Goal: Information Seeking & Learning: Learn about a topic

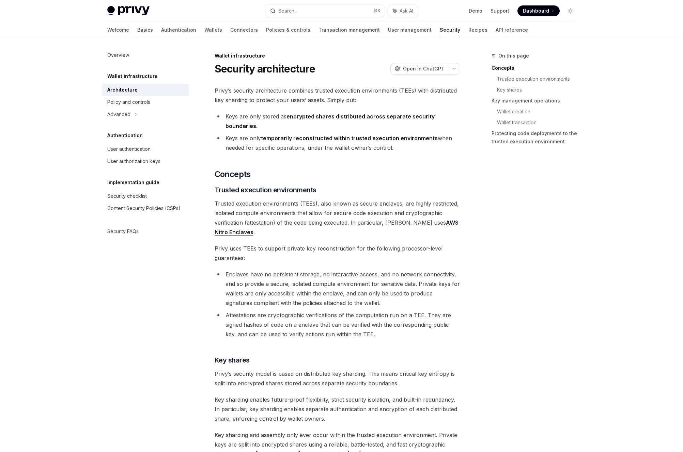
click at [285, 143] on li "Keys are only temporarily reconstructed within trusted execution environments w…" at bounding box center [338, 143] width 246 height 19
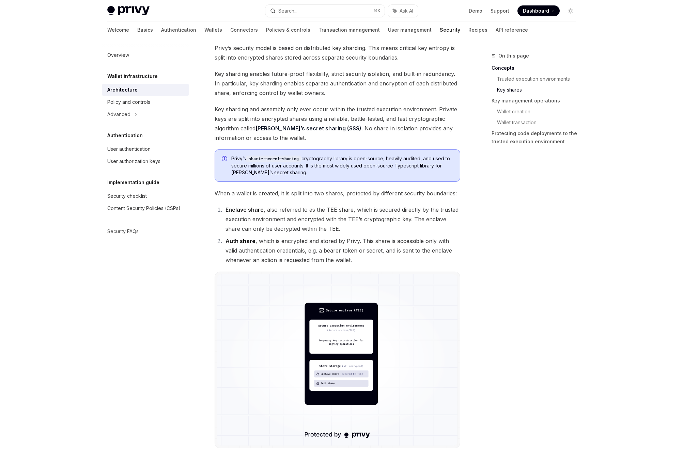
scroll to position [346, 0]
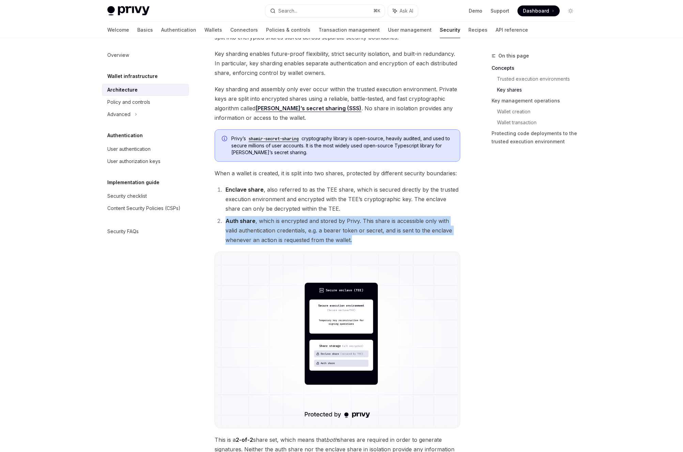
drag, startPoint x: 282, startPoint y: 228, endPoint x: 208, endPoint y: 219, distance: 74.8
copy li "Auth share , which is encrypted and stored by Privy. This share is accessible o…"
click at [281, 223] on li "Auth share , which is encrypted and stored by Privy. This share is accessible o…" at bounding box center [341, 230] width 237 height 29
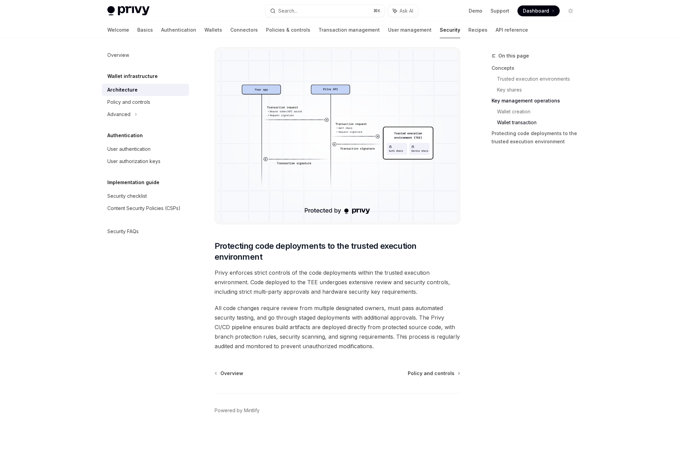
scroll to position [982, 0]
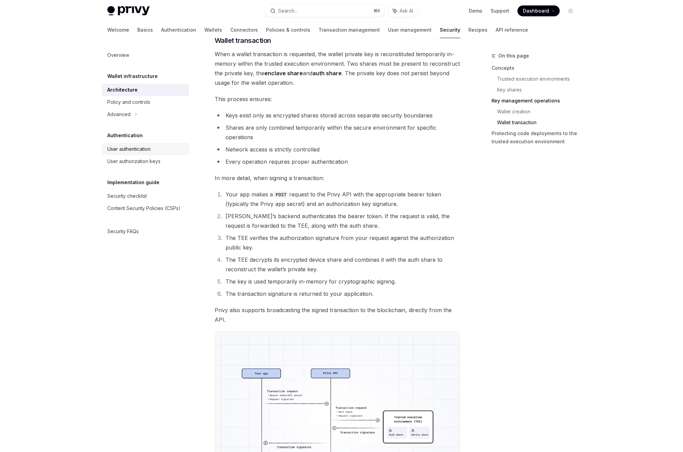
click at [126, 149] on div "User authentication" at bounding box center [128, 149] width 43 height 8
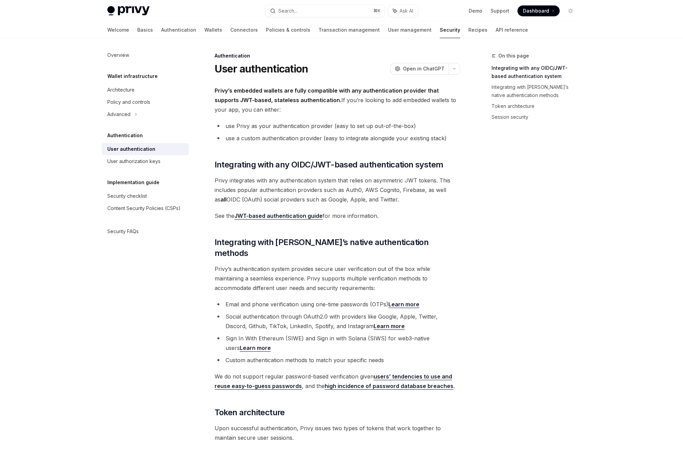
click at [263, 105] on span "Privy’s embedded wallets are fully compatible with any authentication provider …" at bounding box center [338, 100] width 246 height 29
click at [538, 193] on div "On this page Integrating with any OIDC/JWT-based authentication system Integrat…" at bounding box center [530, 252] width 104 height 401
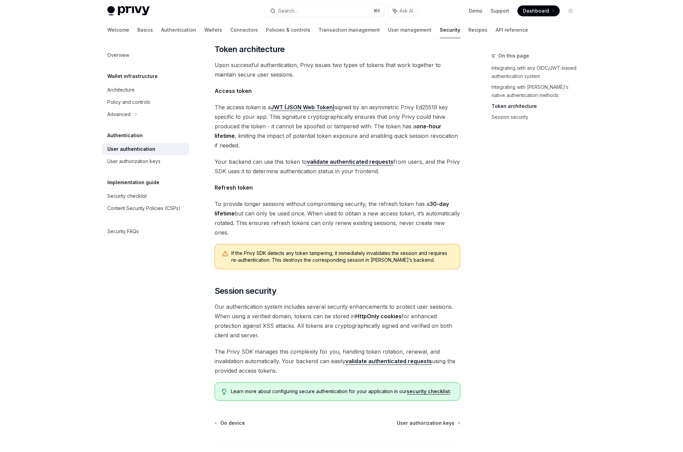
scroll to position [393, 0]
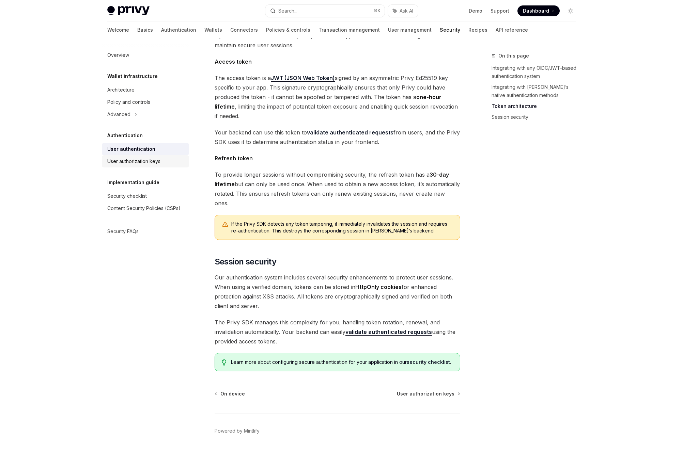
click at [163, 160] on div "User authorization keys" at bounding box center [146, 161] width 78 height 8
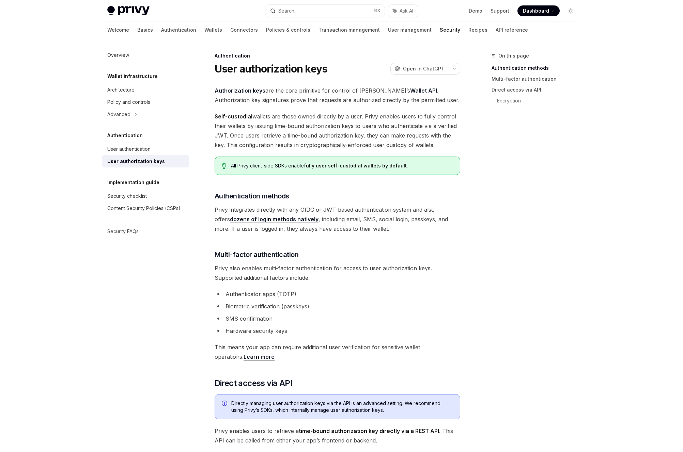
click at [504, 170] on div "On this page Authentication methods Multi-factor authentication Direct access v…" at bounding box center [530, 252] width 104 height 401
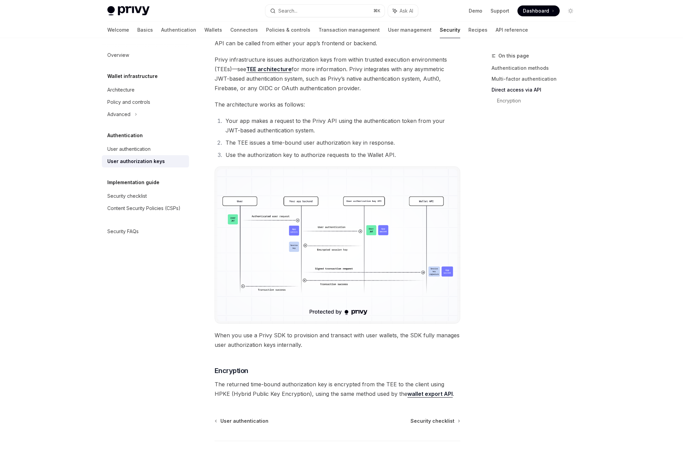
scroll to position [445, 0]
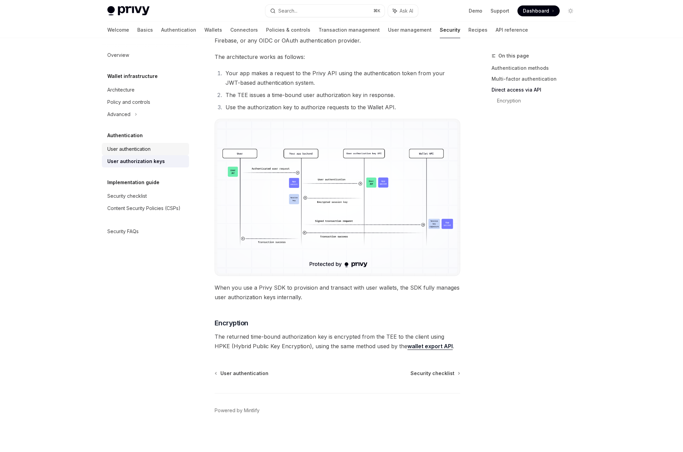
click at [165, 154] on link "User authentication" at bounding box center [145, 149] width 87 height 12
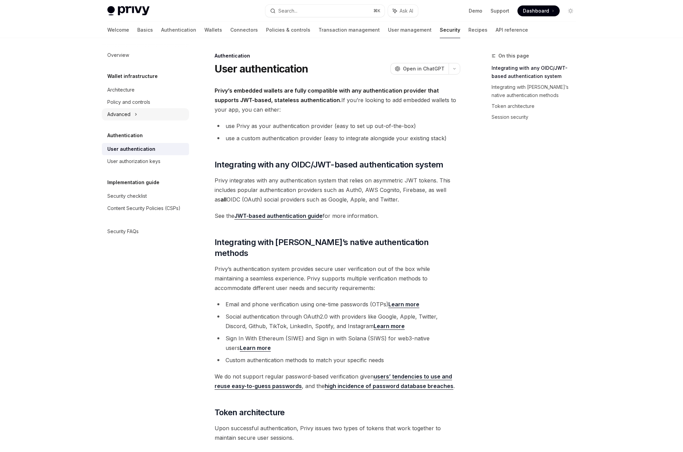
click at [141, 111] on div "Advanced" at bounding box center [145, 114] width 87 height 12
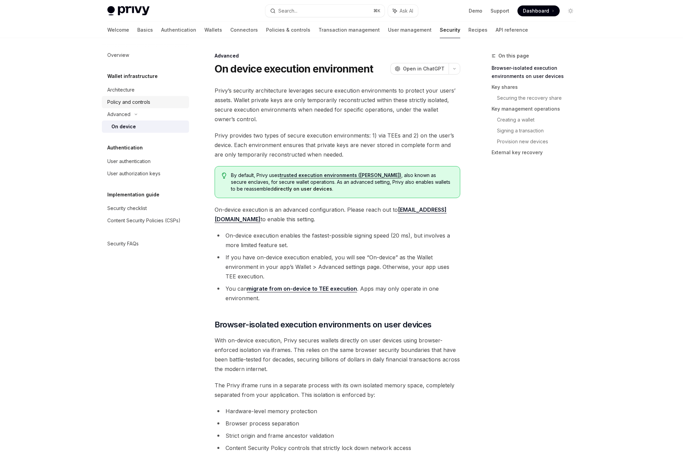
click at [135, 103] on div "Policy and controls" at bounding box center [128, 102] width 43 height 8
type textarea "*"
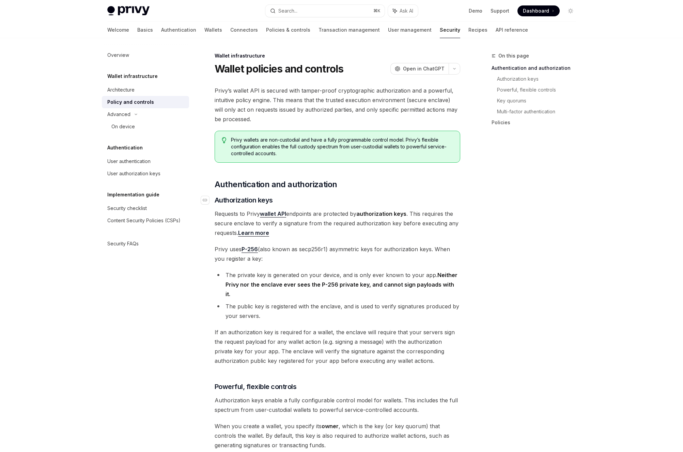
click at [302, 201] on h3 "​ Authorization keys" at bounding box center [338, 201] width 246 height 10
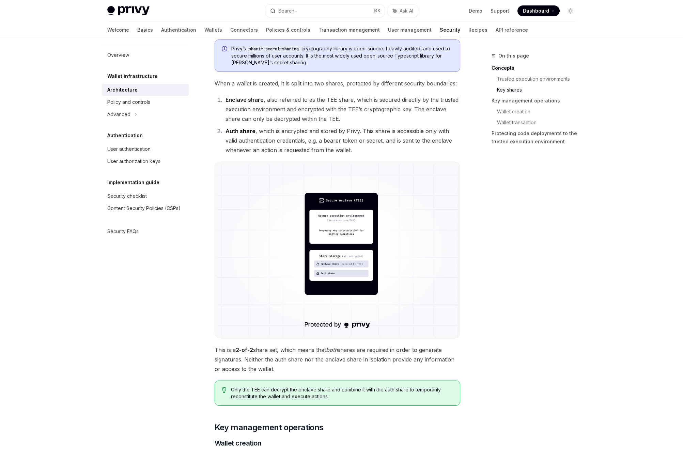
scroll to position [455, 0]
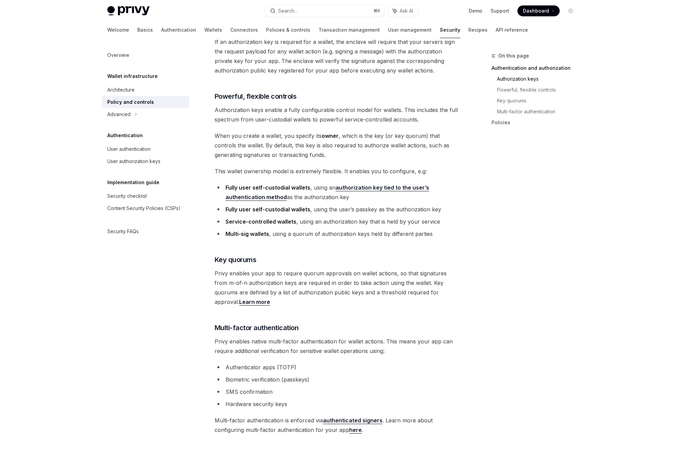
scroll to position [532, 0]
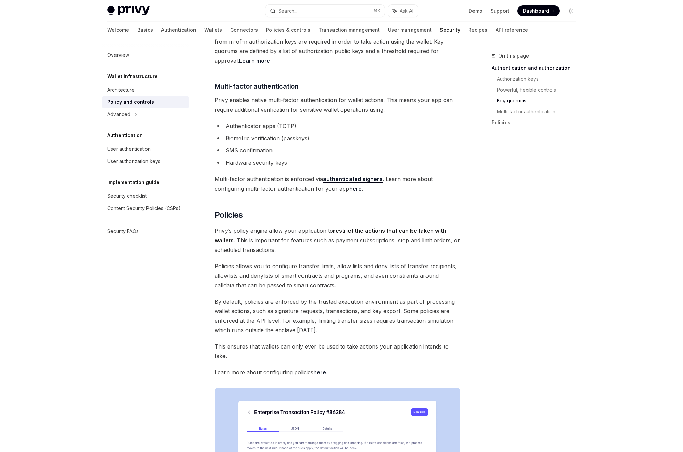
click at [536, 260] on div "On this page Authentication and authorization Authorization keys Powerful, flex…" at bounding box center [530, 252] width 104 height 401
click at [236, 279] on span "Policies allows you to configure transfer limits, allow lists and deny lists of…" at bounding box center [338, 276] width 246 height 29
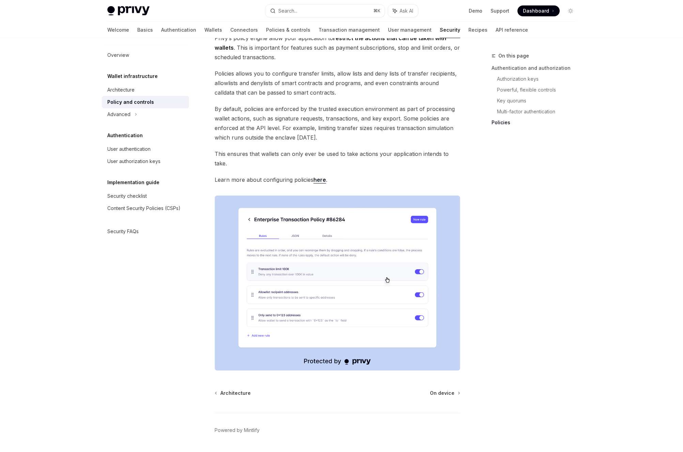
scroll to position [726, 0]
click at [169, 308] on div "Overview Wallet infrastructure Architecture Policy and controls Advanced Authen…" at bounding box center [151, 245] width 98 height 414
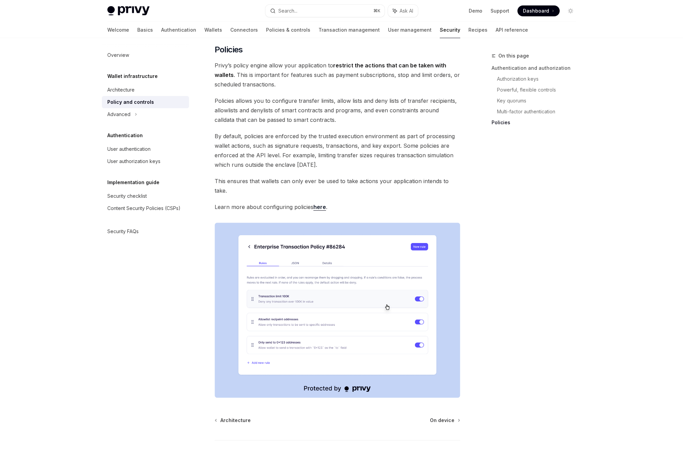
scroll to position [573, 0]
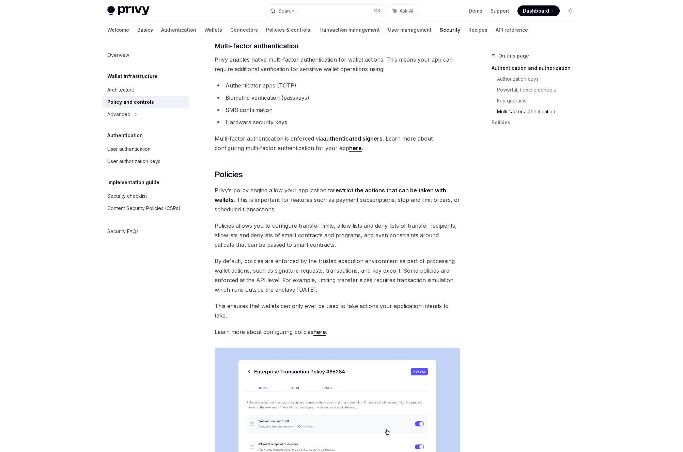
click at [333, 305] on div "Privy’s wallet API is secured with tamper-proof cryptographic authorization and…" at bounding box center [338, 18] width 246 height 1010
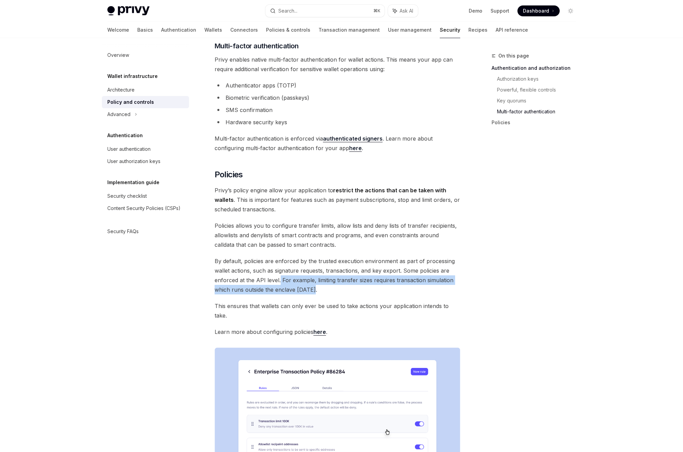
drag, startPoint x: 279, startPoint y: 269, endPoint x: 317, endPoint y: 276, distance: 38.2
click at [317, 276] on span "By default, policies are enforced by the trusted execution environment as part …" at bounding box center [338, 276] width 246 height 38
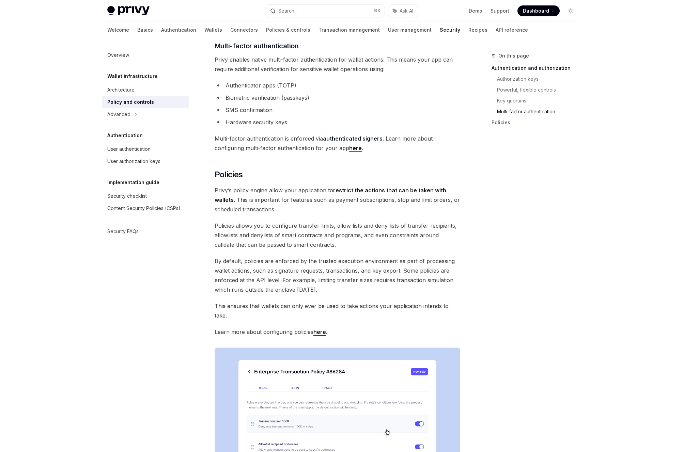
click at [322, 302] on span "This ensures that wallets can only ever be used to take actions your applicatio…" at bounding box center [338, 311] width 246 height 19
click at [322, 329] on link "here" at bounding box center [319, 332] width 13 height 7
type textarea "*"
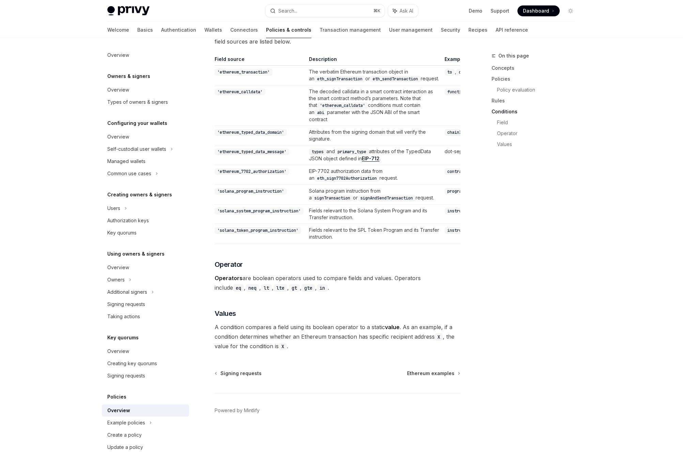
scroll to position [1871, 0]
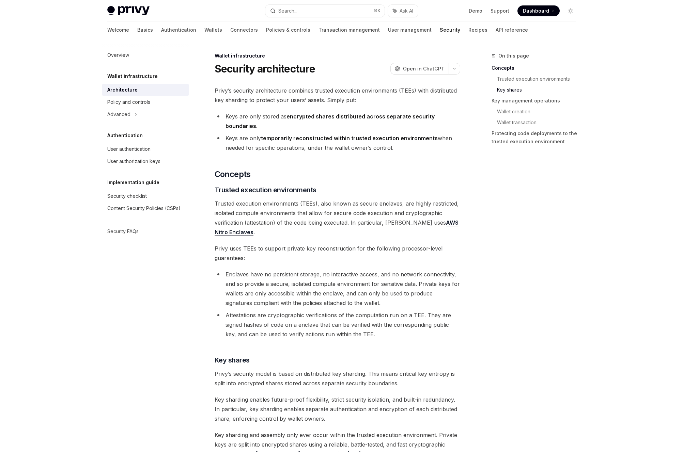
scroll to position [455, 0]
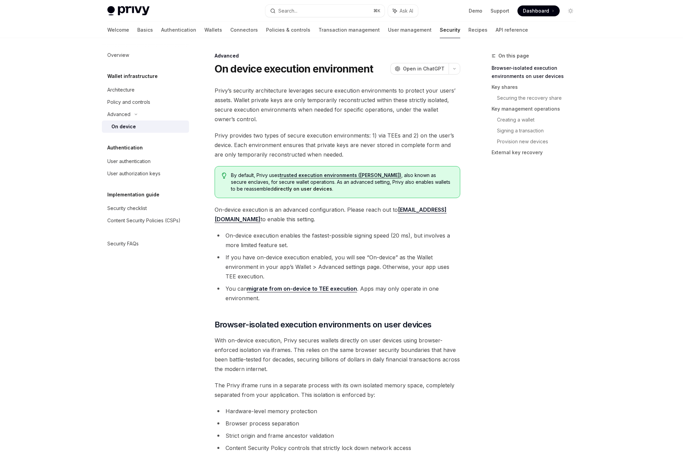
scroll to position [207, 0]
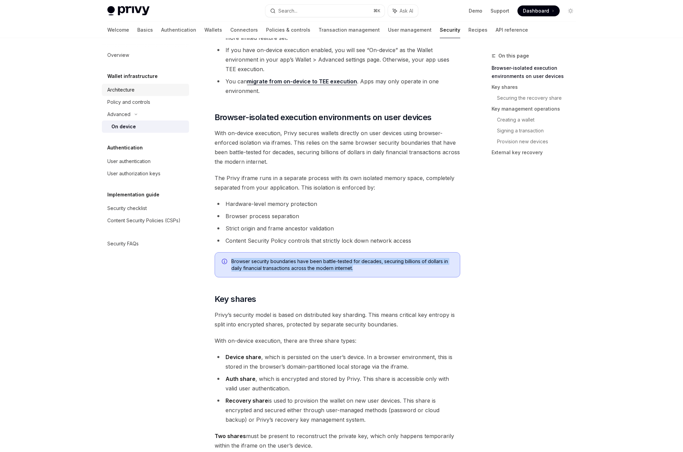
click at [128, 90] on div "Architecture" at bounding box center [120, 90] width 27 height 8
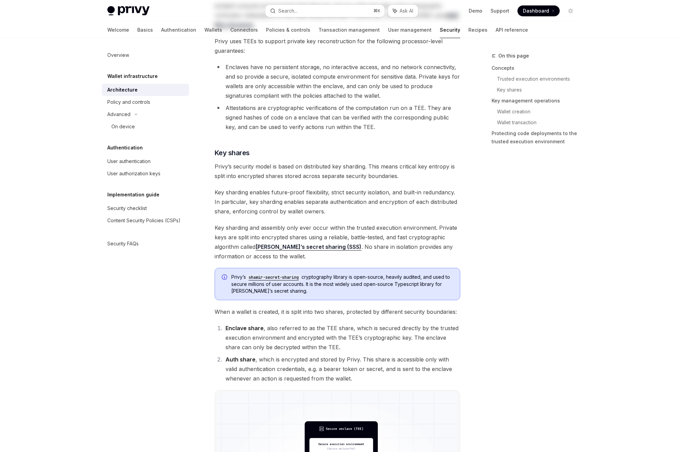
type textarea "*"
